Goal: Find specific page/section: Find specific page/section

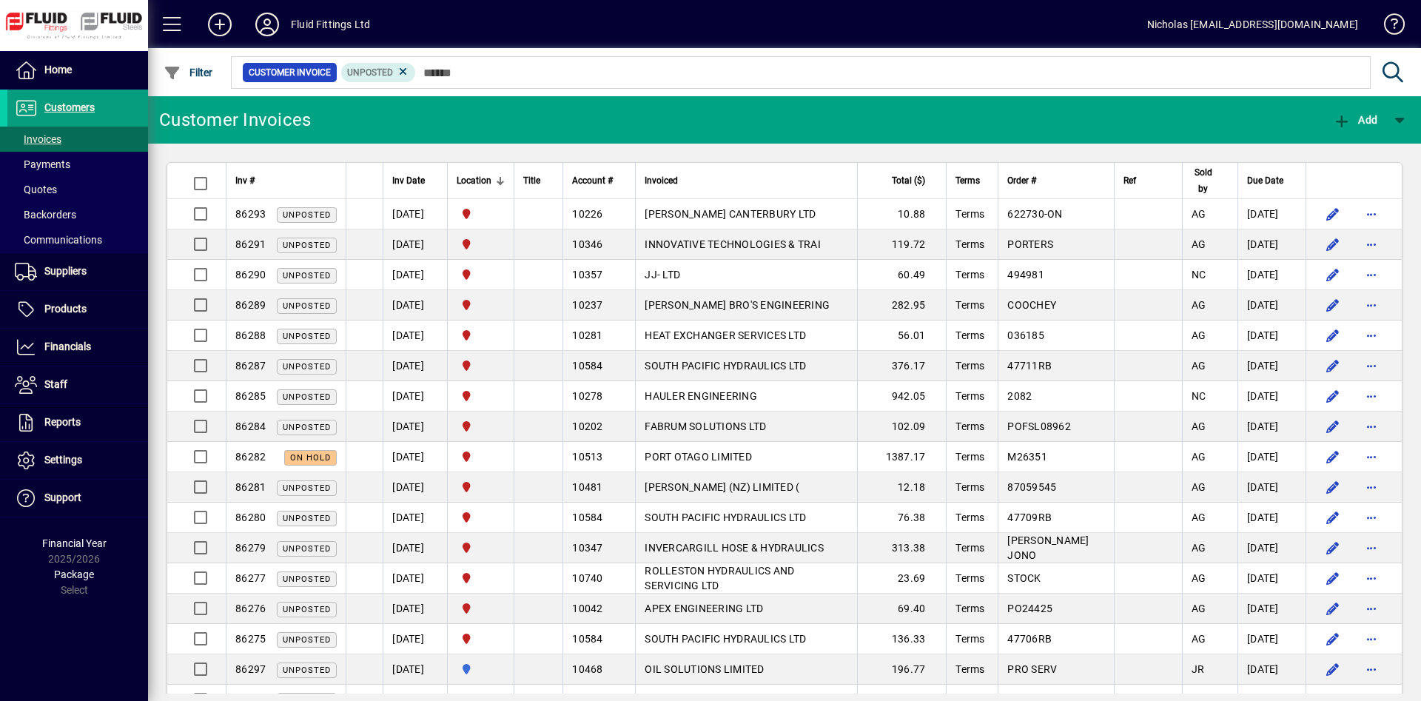
click at [81, 163] on span at bounding box center [77, 165] width 141 height 36
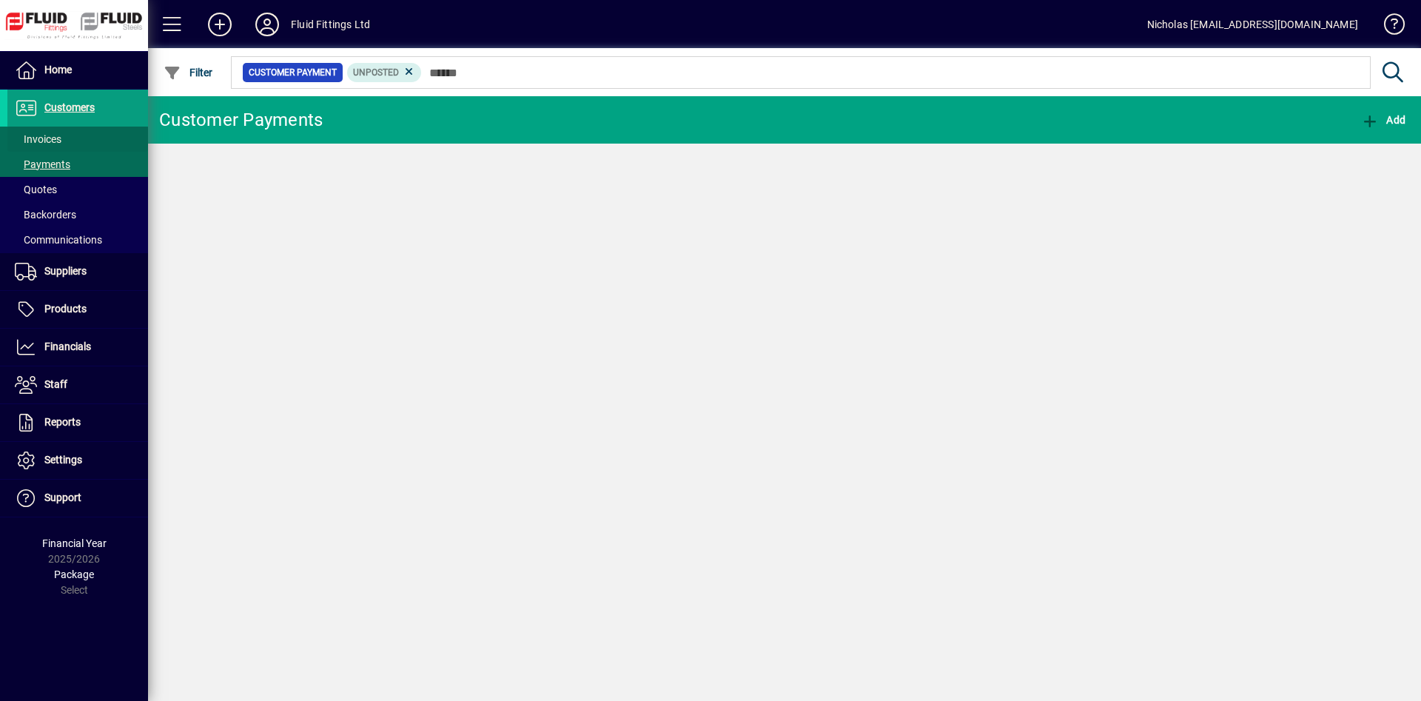
click at [86, 138] on span at bounding box center [77, 139] width 141 height 36
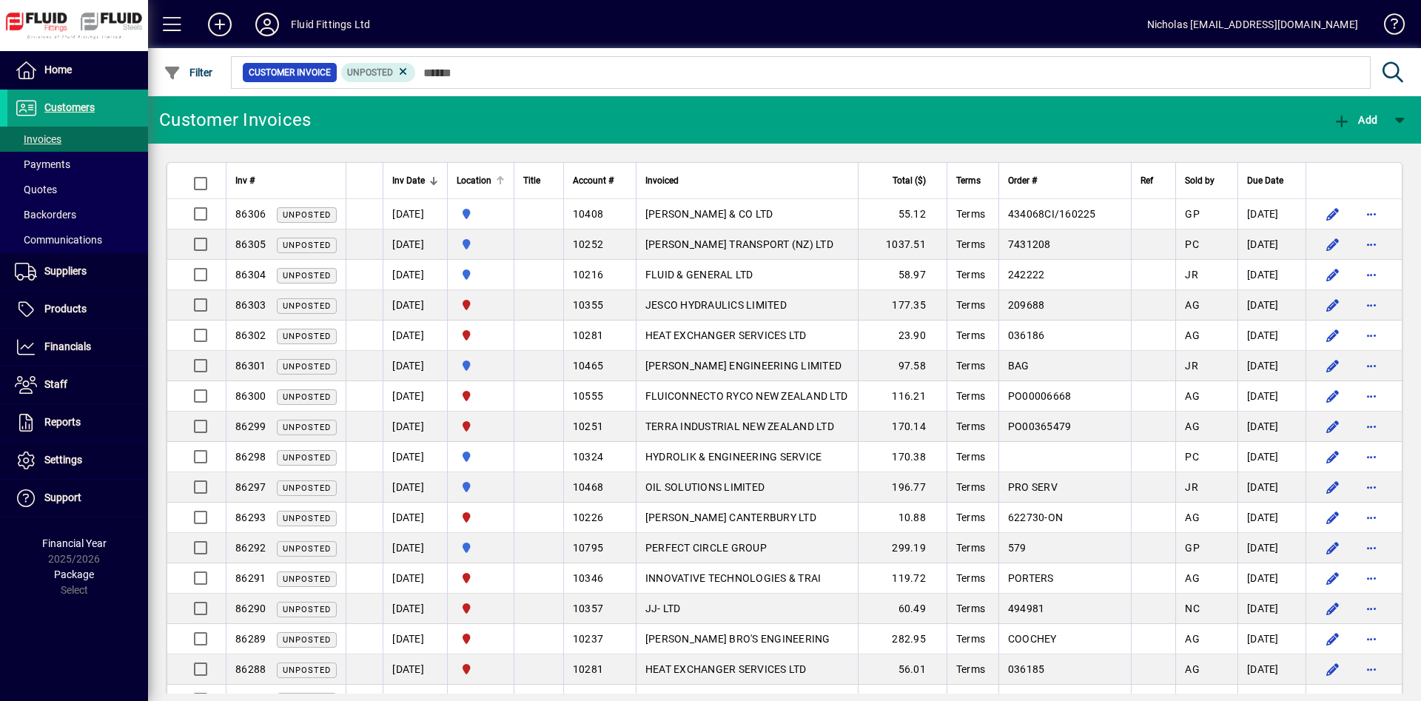
click at [505, 177] on div at bounding box center [500, 176] width 9 height 1
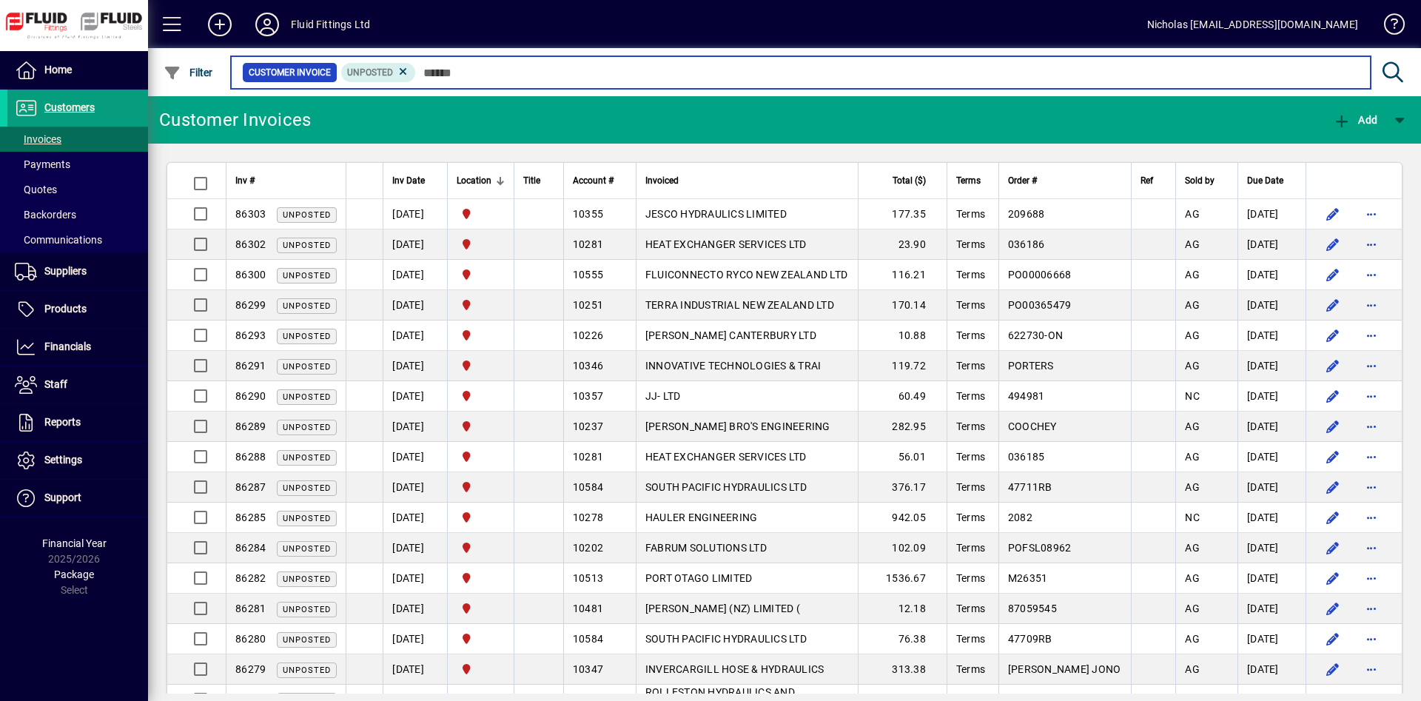
click at [637, 71] on input "text" at bounding box center [887, 72] width 943 height 21
